Goal: Information Seeking & Learning: Check status

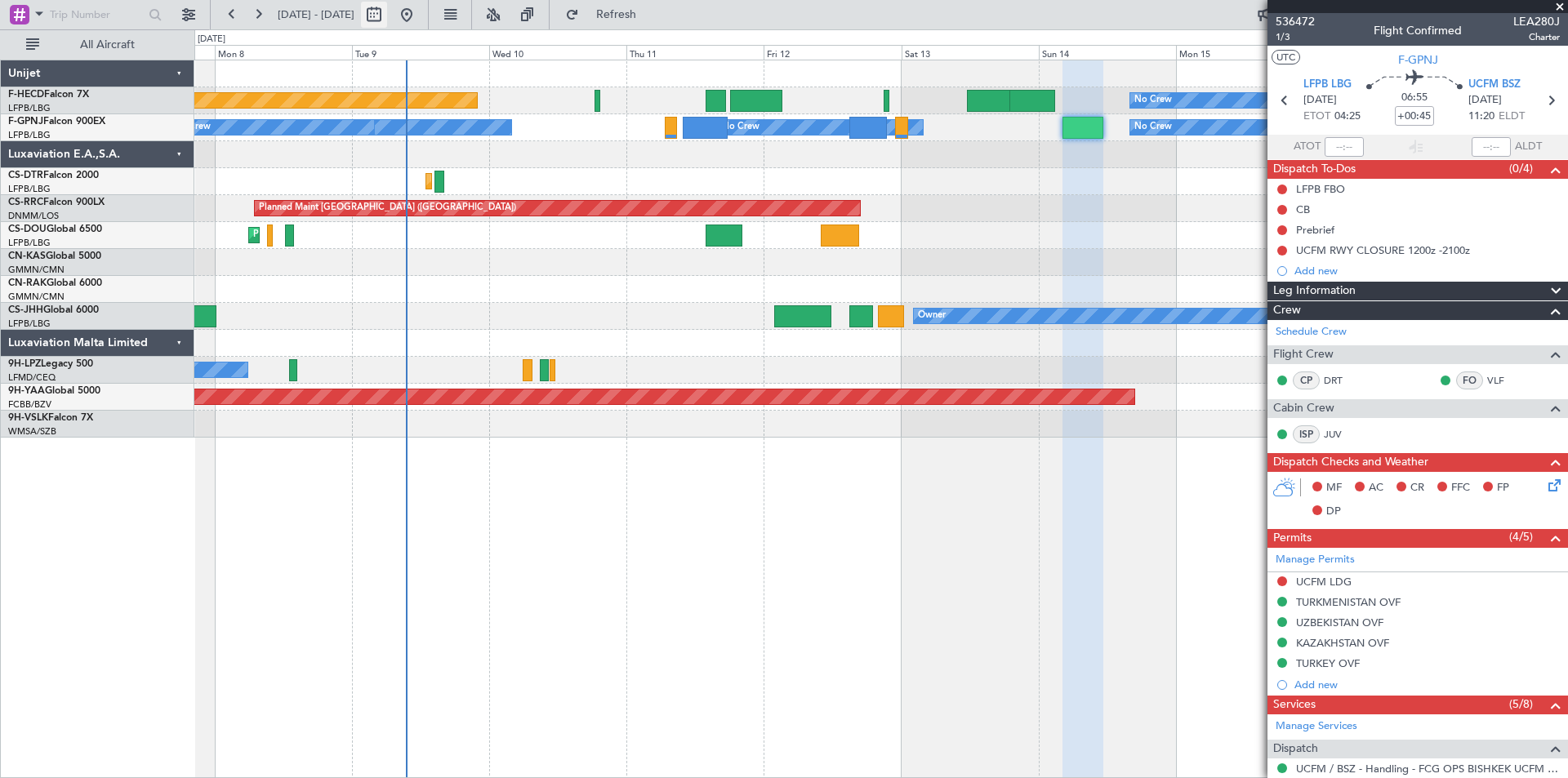
click at [387, 17] on button at bounding box center [374, 15] width 26 height 26
select select "9"
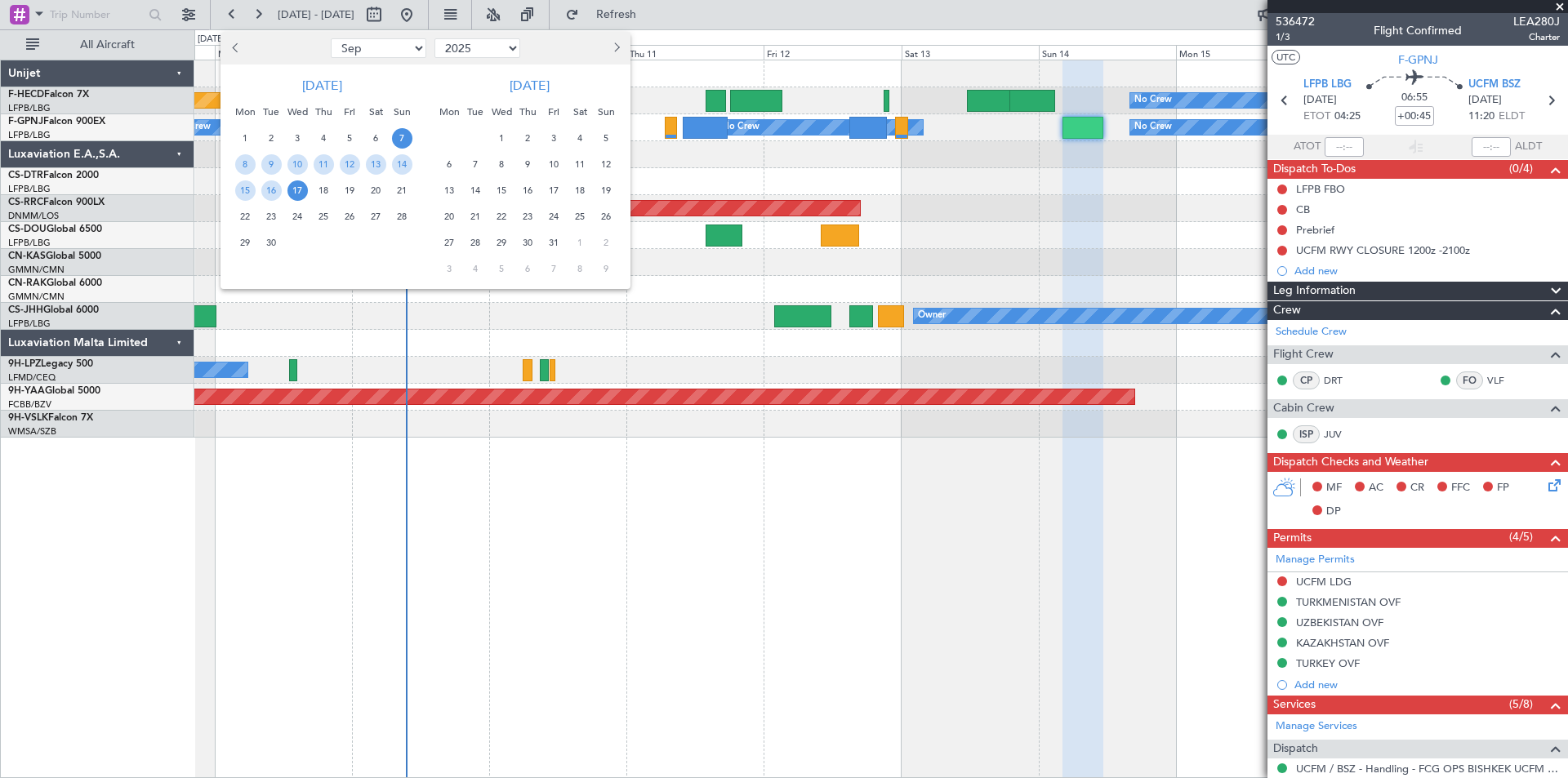
click at [513, 49] on select "2015 2016 2017 2018 2019 2020 2021 2022 2023 2024 2025 2026 2027 2028 2029 2030…" at bounding box center [477, 47] width 85 height 19
select select "2023"
click at [435, 38] on select "2015 2016 2017 2018 2019 2020 2021 2022 2023 2024 2025 2026 2027 2028 2029 2030…" at bounding box center [477, 47] width 85 height 19
click at [412, 48] on select "Jan Feb Mar Apr May Jun [DATE] Aug Sep Oct Nov Dec" at bounding box center [378, 47] width 96 height 19
select select "12"
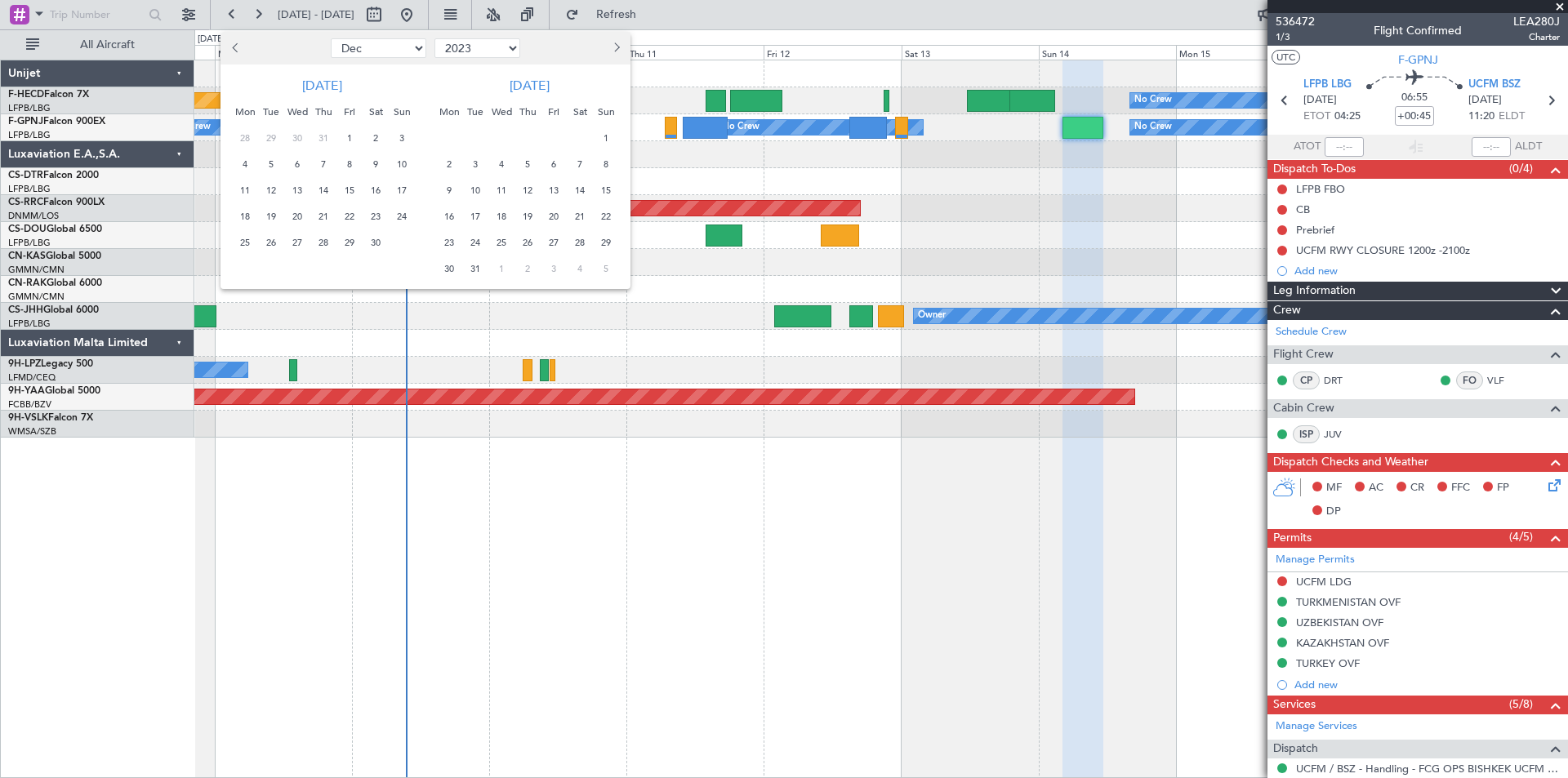
click at [331, 38] on select "Jan Feb Mar Apr May Jun [DATE] Aug Sep Oct Nov Dec" at bounding box center [378, 47] width 96 height 19
click at [376, 244] on span "30" at bounding box center [376, 243] width 20 height 20
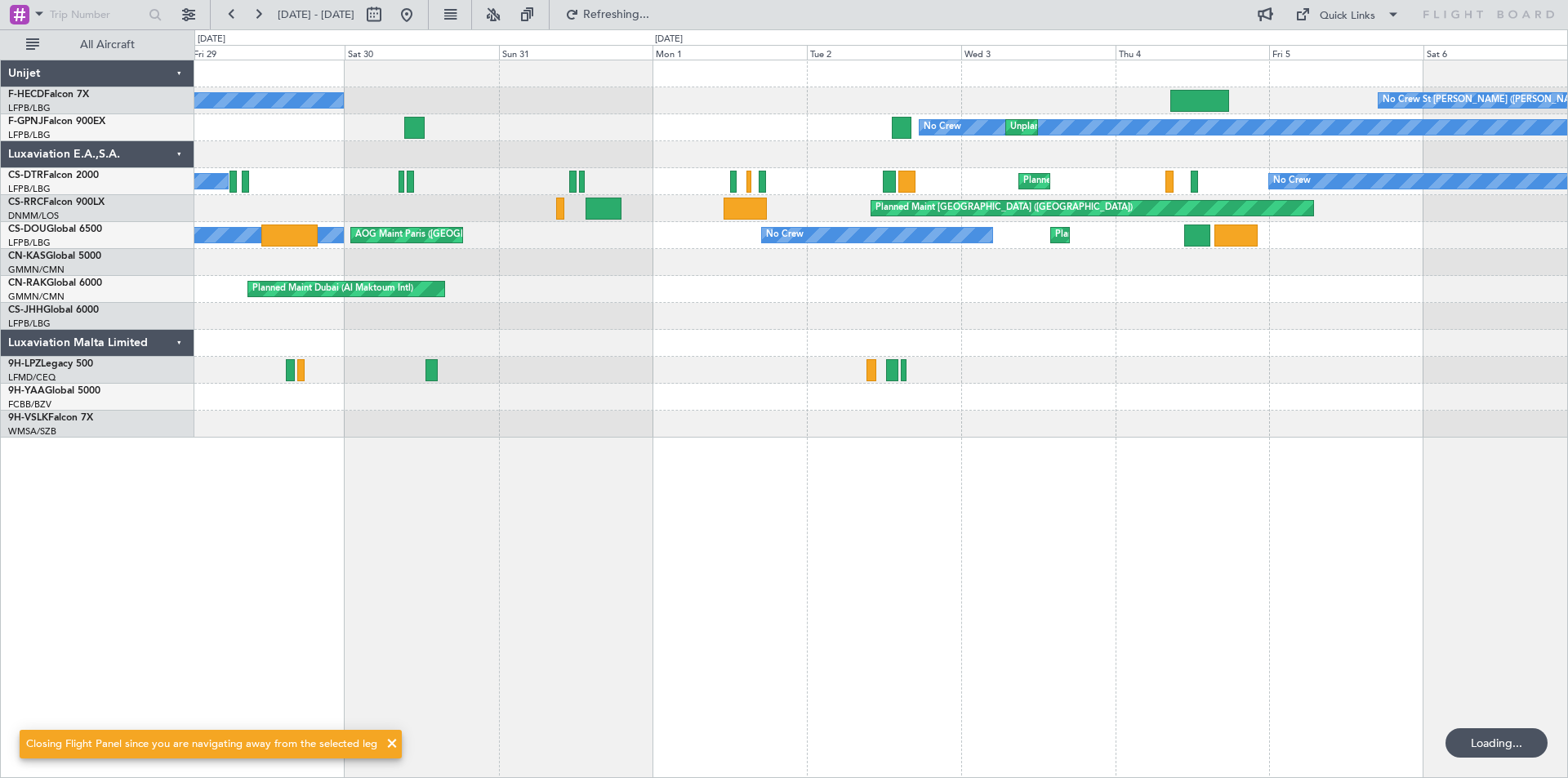
click at [632, 147] on div at bounding box center [881, 154] width 1373 height 27
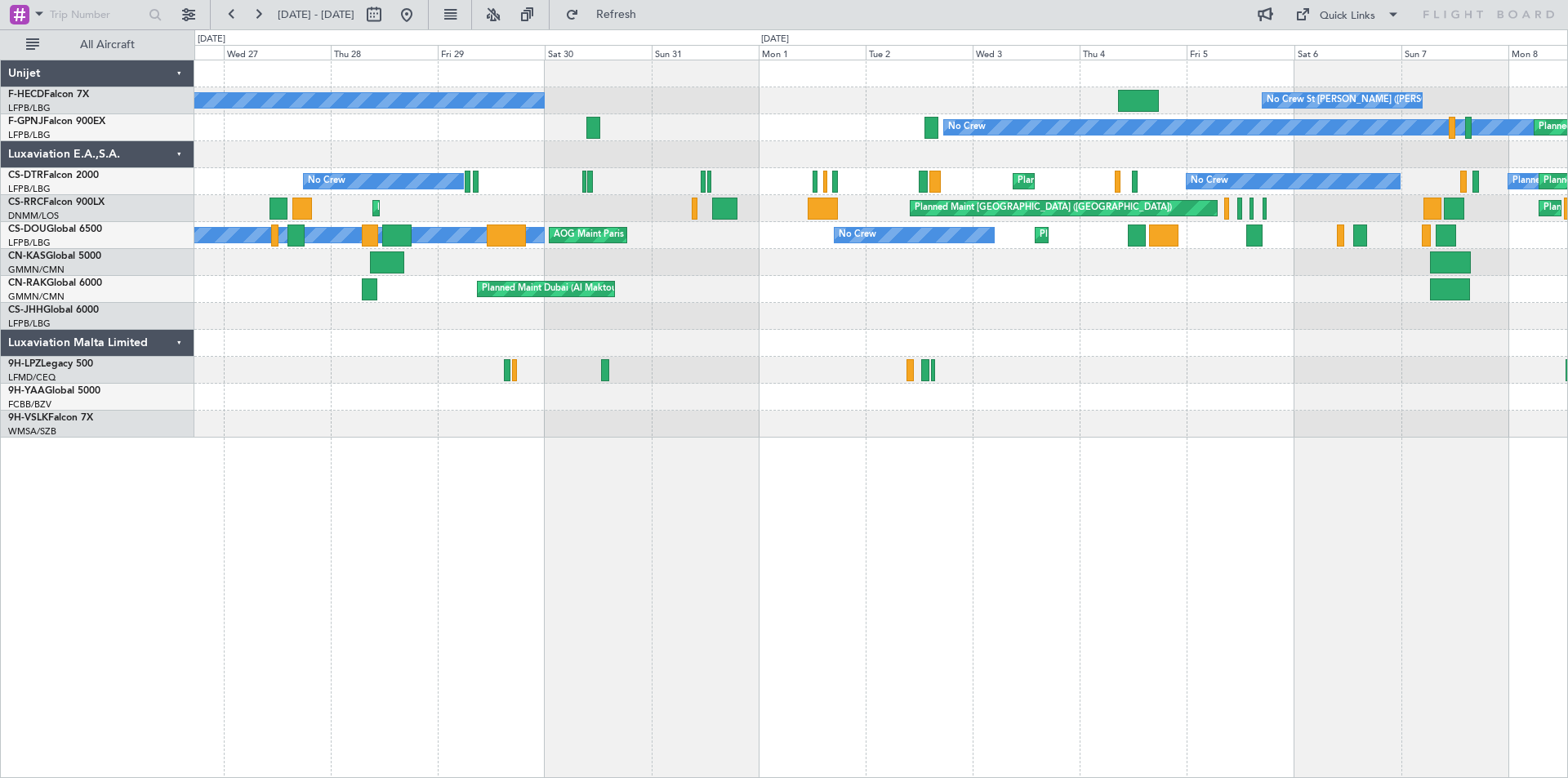
click at [662, 318] on div "No Crew Paris ([GEOGRAPHIC_DATA]) No Crew St [PERSON_NAME] ([PERSON_NAME] Intl)…" at bounding box center [881, 249] width 1373 height 377
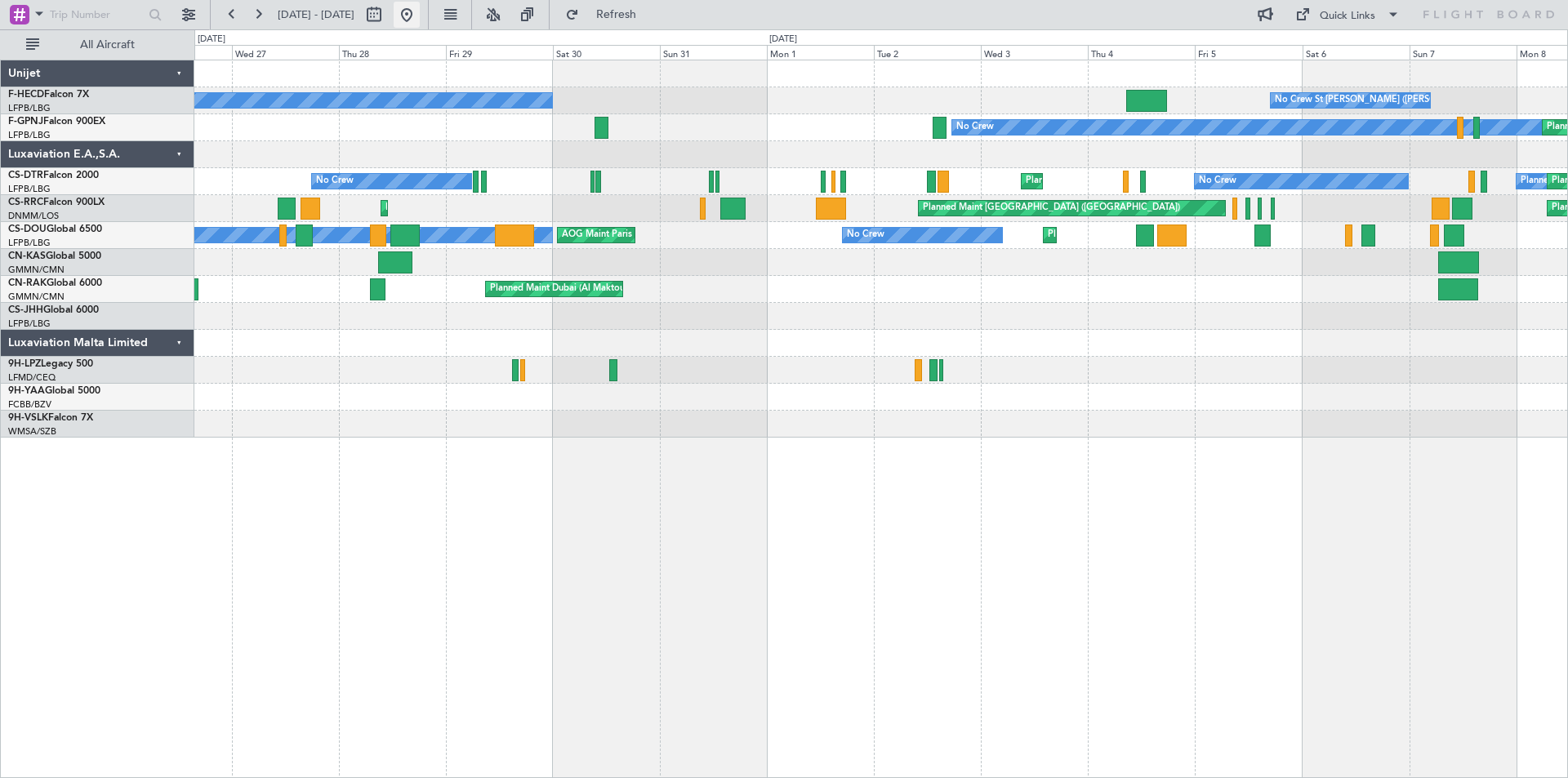
click at [420, 13] on button at bounding box center [407, 15] width 26 height 26
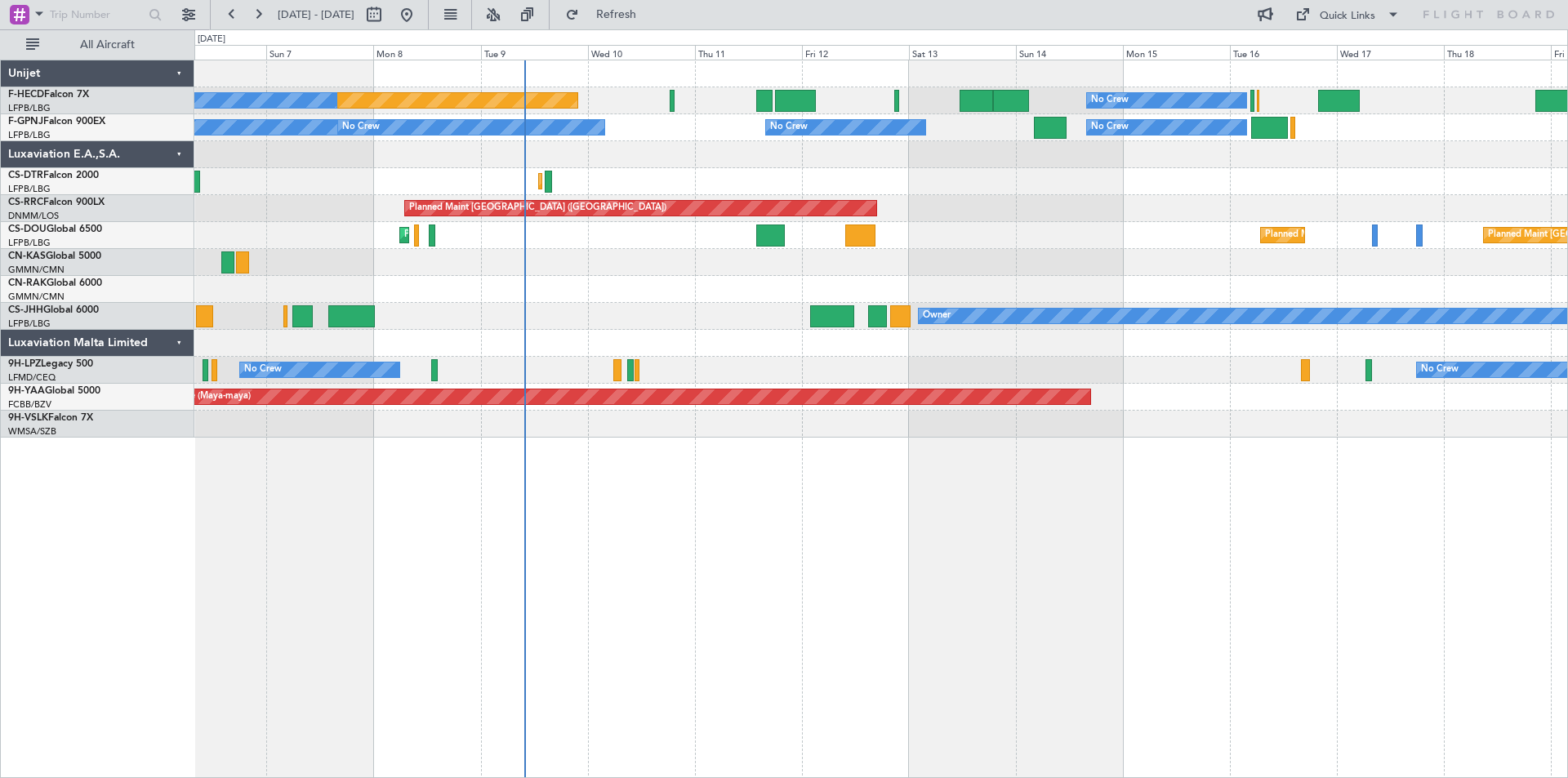
click at [809, 186] on div "Planned Maint Mugla ([GEOGRAPHIC_DATA]) Planned Maint Sofia Planned Maint [GEOG…" at bounding box center [881, 181] width 1373 height 27
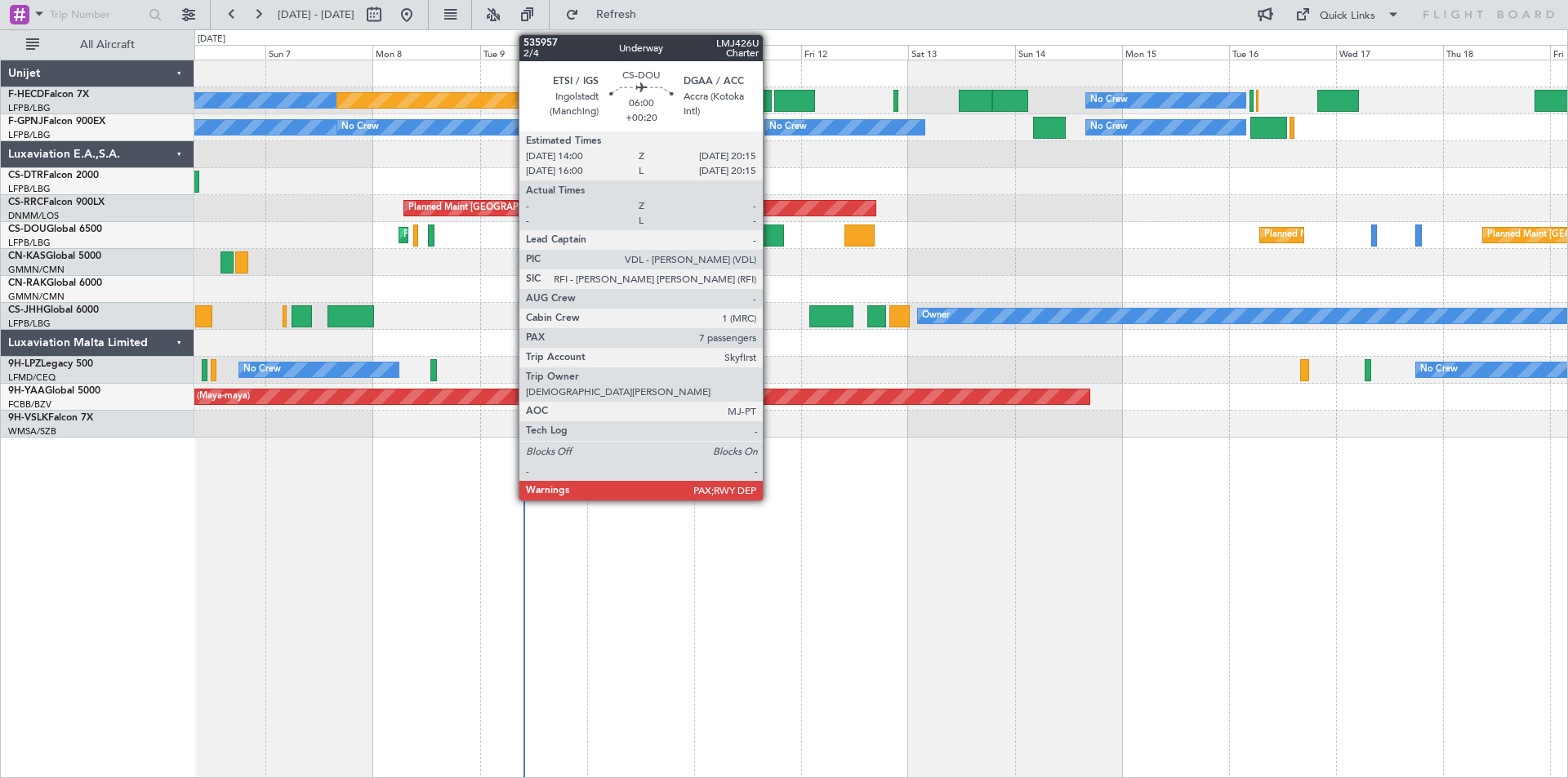
click at [770, 234] on div at bounding box center [769, 236] width 29 height 22
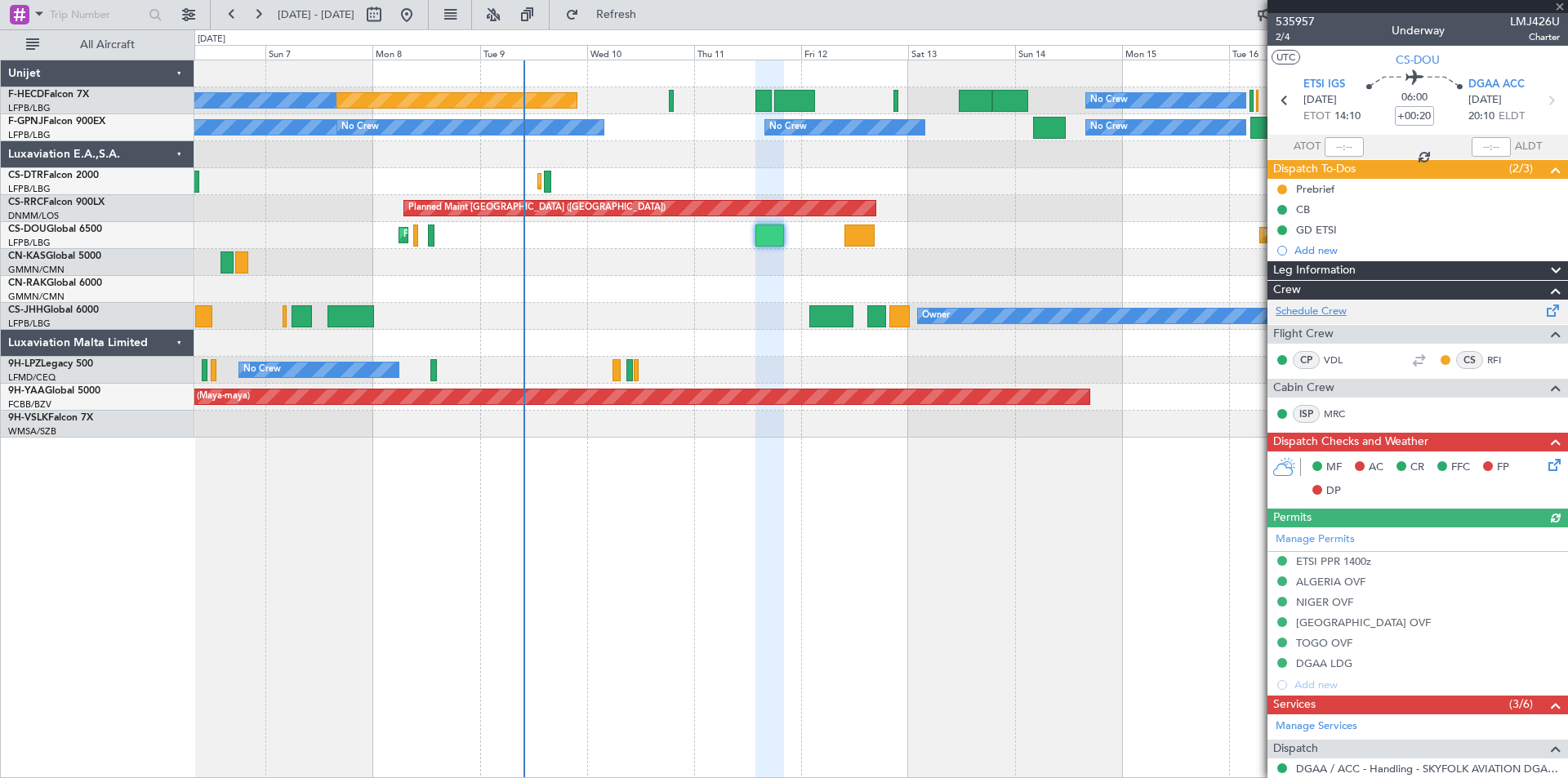
click at [1332, 309] on link "Schedule Crew" at bounding box center [1311, 312] width 71 height 17
click at [1058, 650] on div "No Crew Planned Maint [GEOGRAPHIC_DATA] ([GEOGRAPHIC_DATA]) No Crew No Crew No …" at bounding box center [881, 419] width 1374 height 719
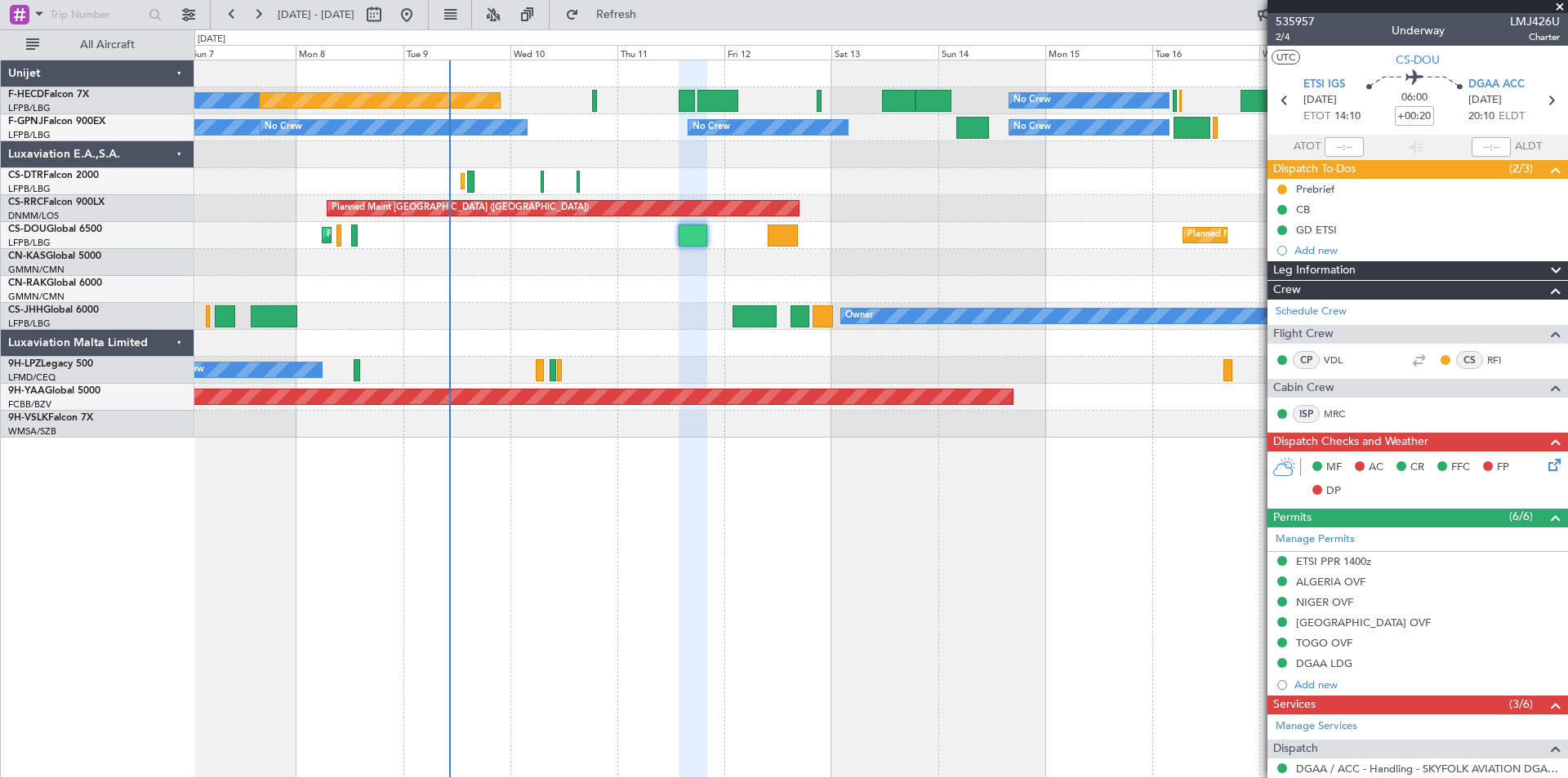
click at [644, 159] on div at bounding box center [881, 154] width 1373 height 27
